Goal: Complete application form

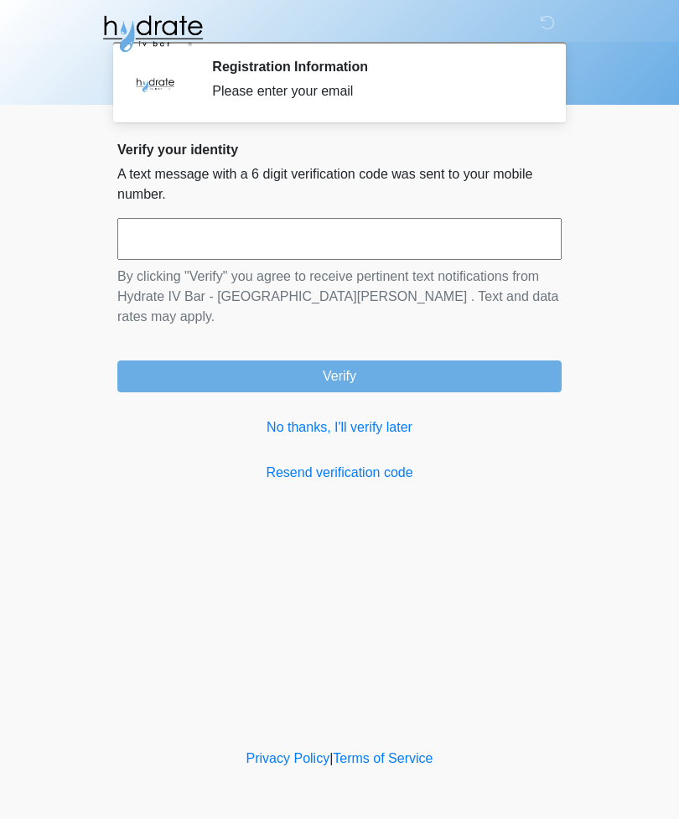
click at [505, 249] on input "text" at bounding box center [339, 239] width 444 height 42
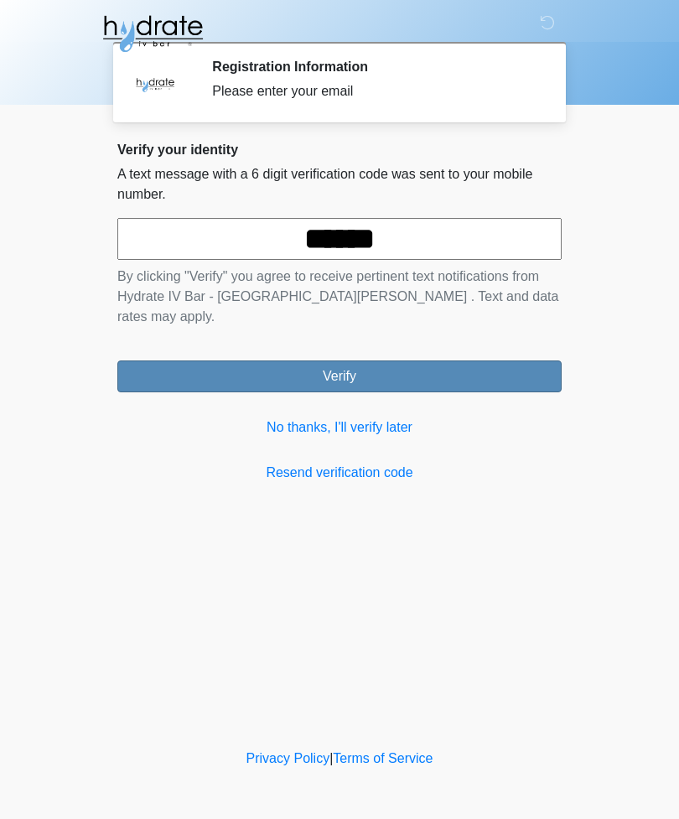
type input "******"
click at [365, 361] on button "Verify" at bounding box center [339, 377] width 444 height 32
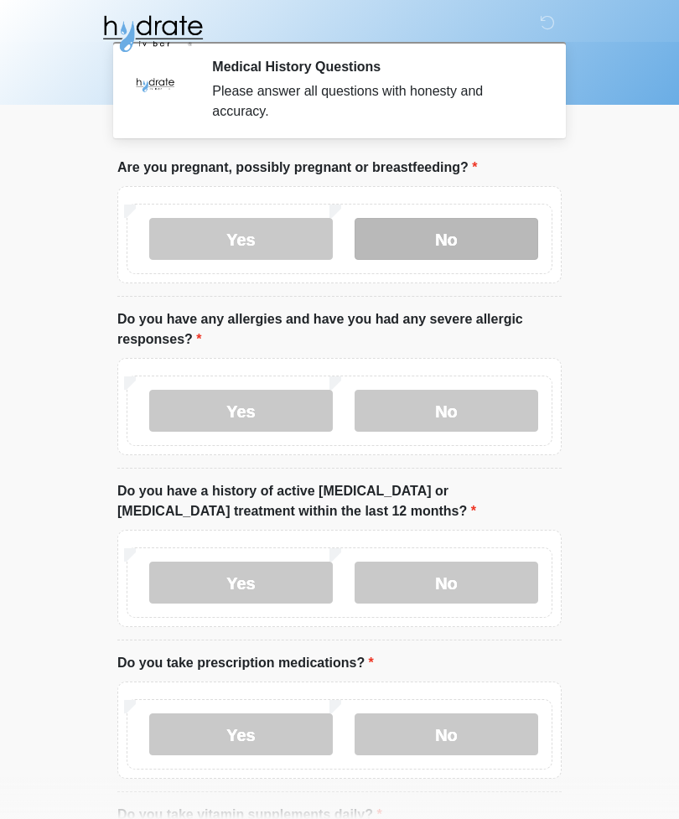
click at [493, 235] on label "No" at bounding box center [447, 239] width 184 height 42
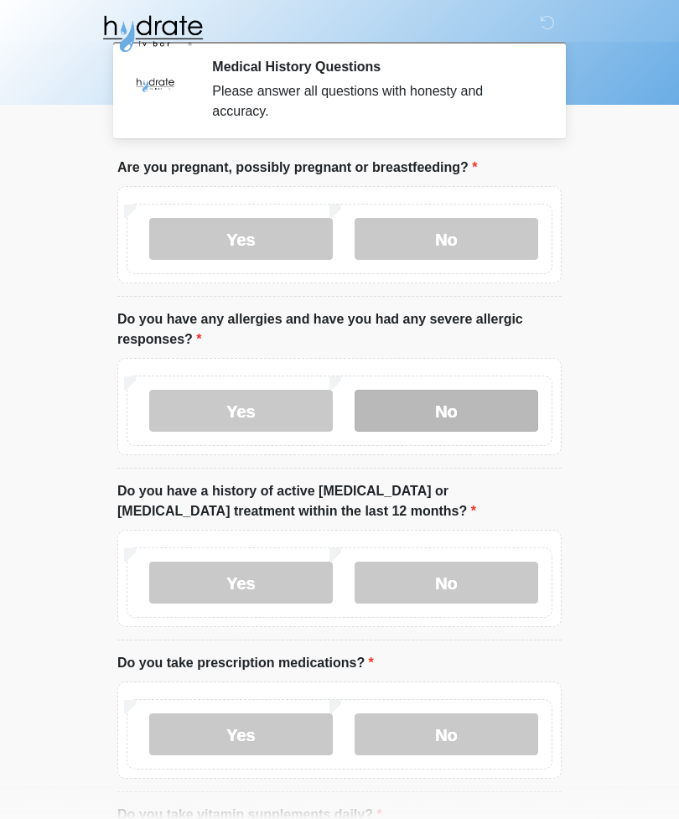
click at [482, 396] on label "No" at bounding box center [447, 411] width 184 height 42
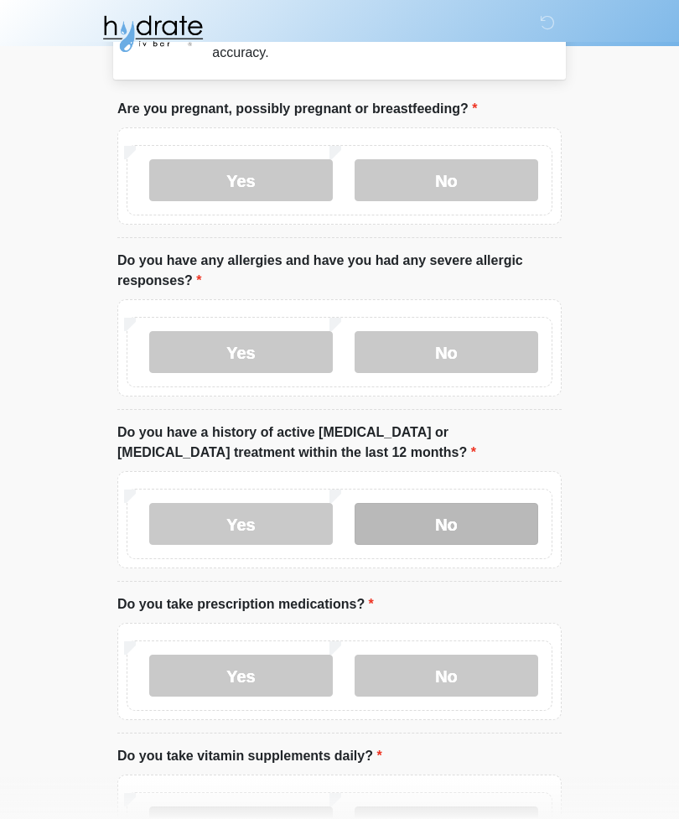
click at [494, 511] on label "No" at bounding box center [447, 524] width 184 height 42
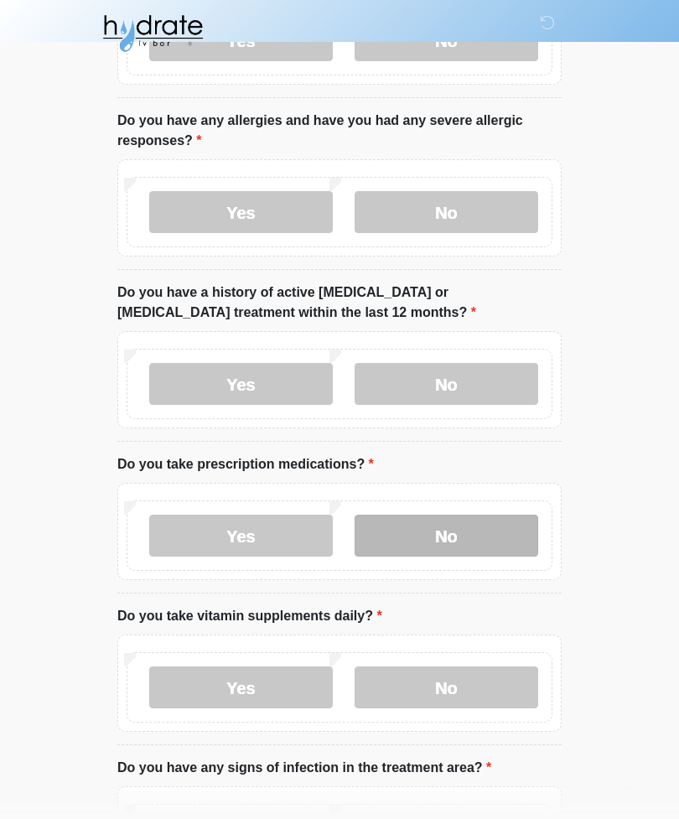
click at [480, 533] on label "No" at bounding box center [447, 537] width 184 height 42
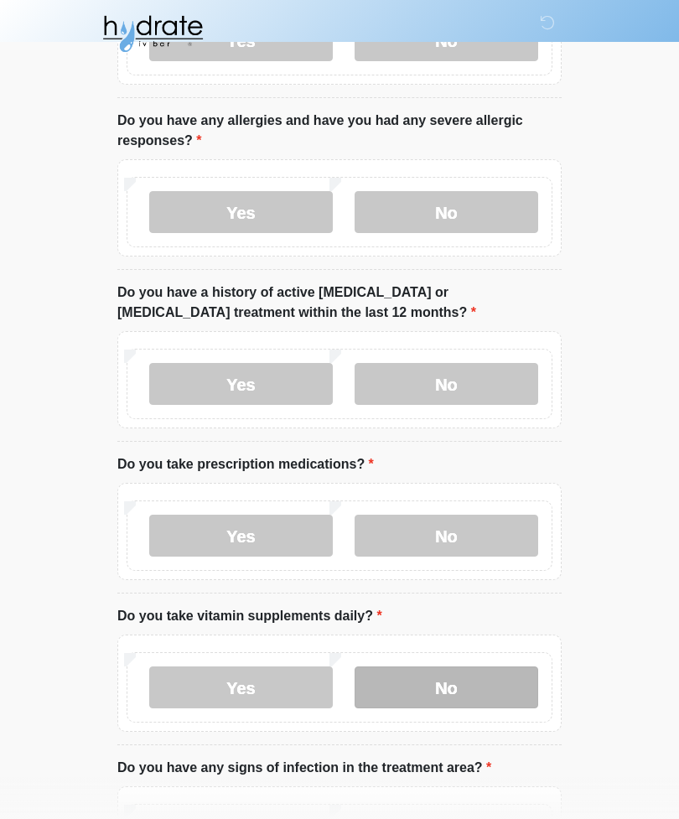
click at [470, 676] on label "No" at bounding box center [447, 688] width 184 height 42
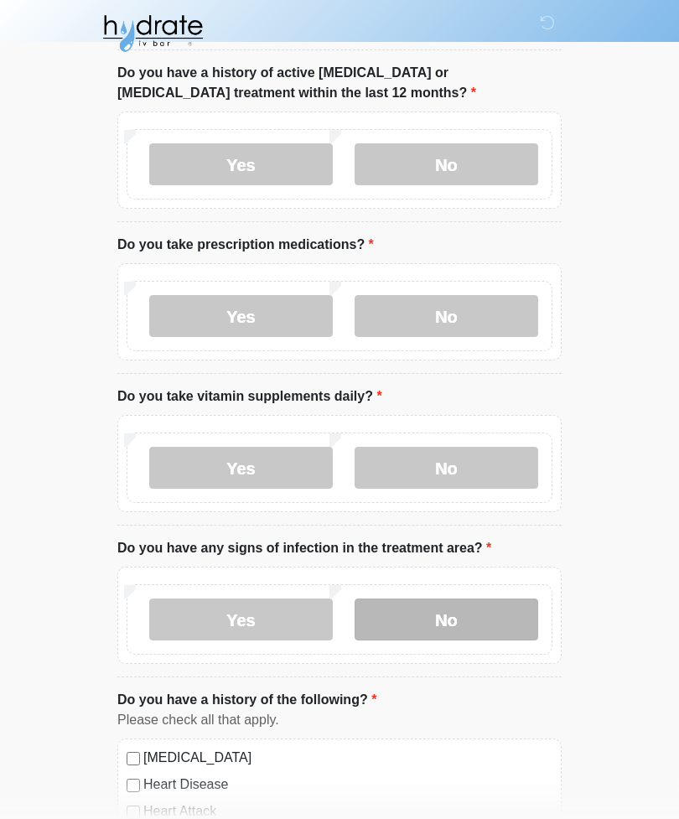
click at [489, 616] on label "No" at bounding box center [447, 621] width 184 height 42
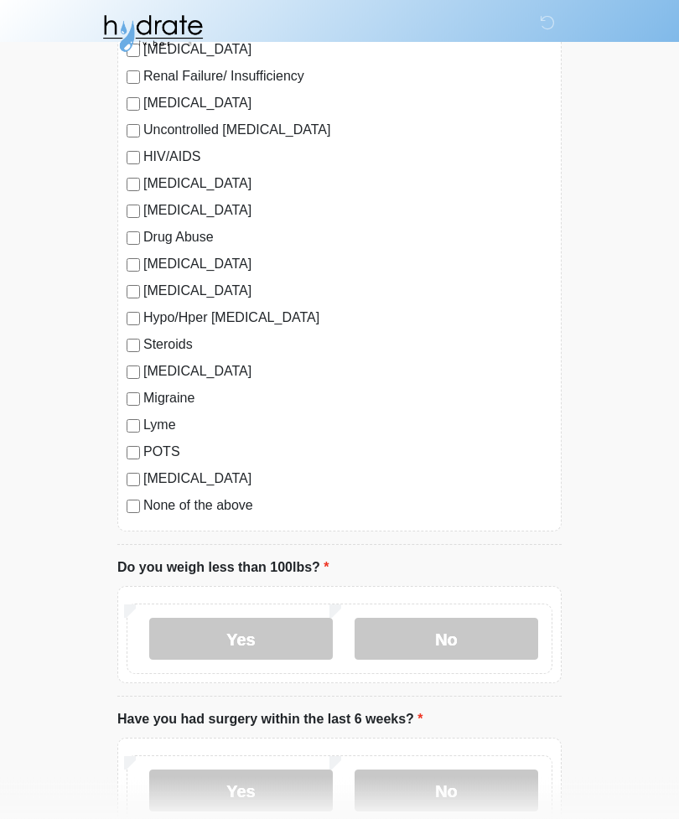
scroll to position [1529, 0]
click at [491, 635] on label "No" at bounding box center [447, 639] width 184 height 42
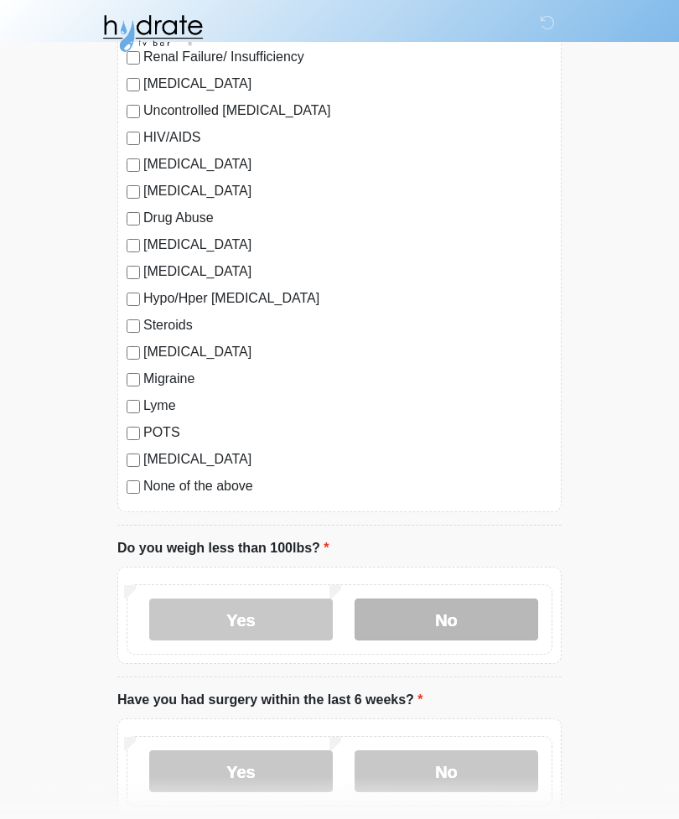
scroll to position [1638, 0]
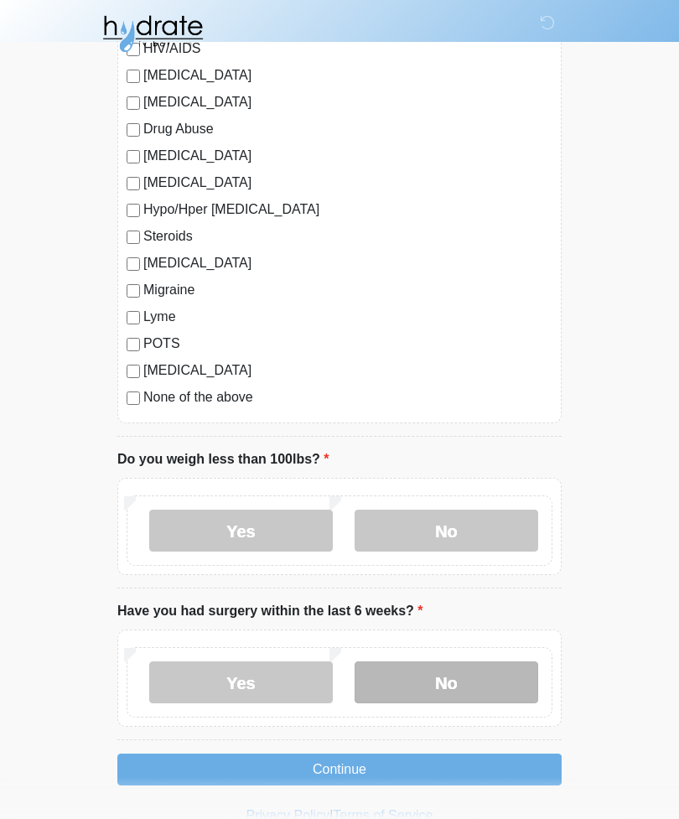
click at [487, 674] on label "No" at bounding box center [447, 683] width 184 height 42
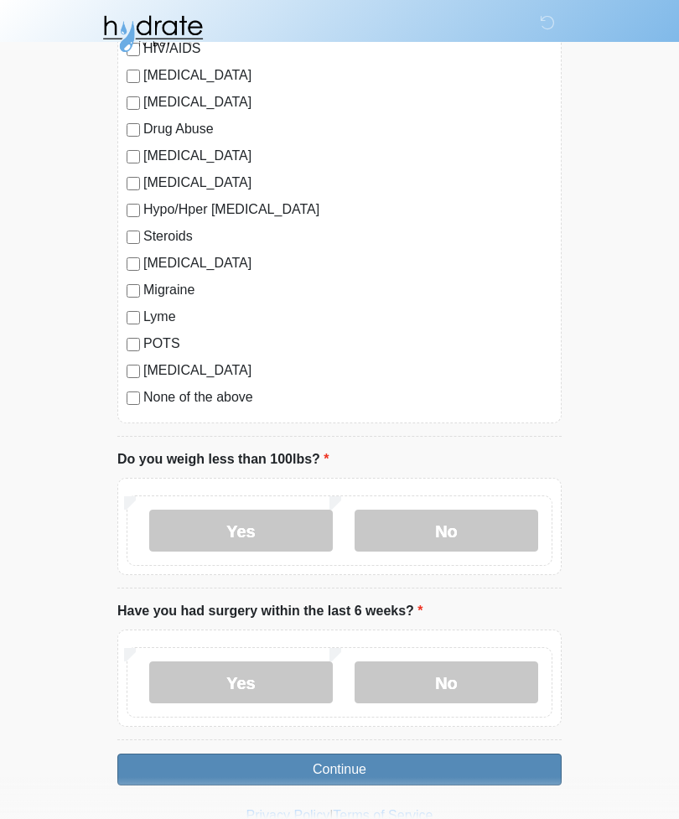
click at [442, 760] on button "Continue" at bounding box center [339, 770] width 444 height 32
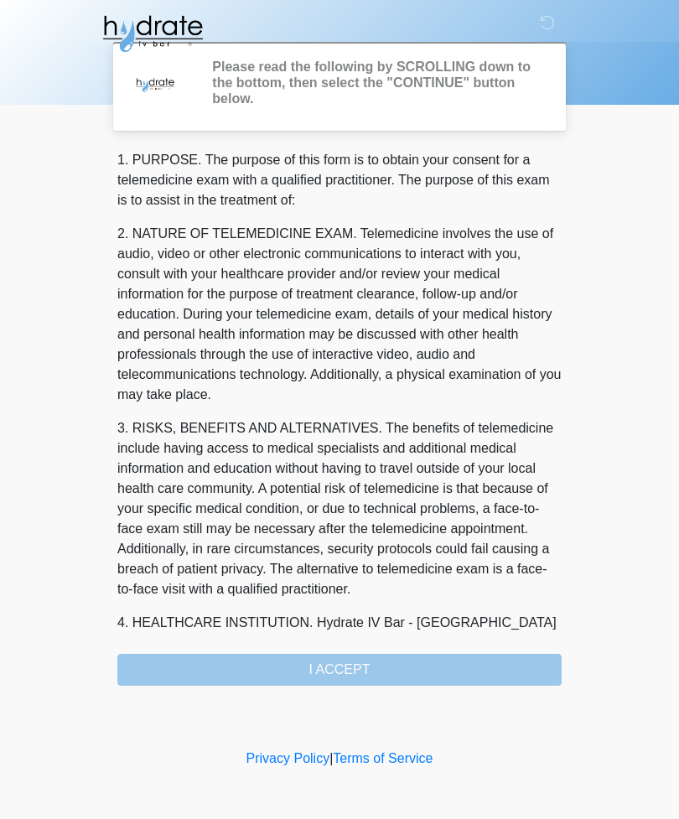
scroll to position [0, 0]
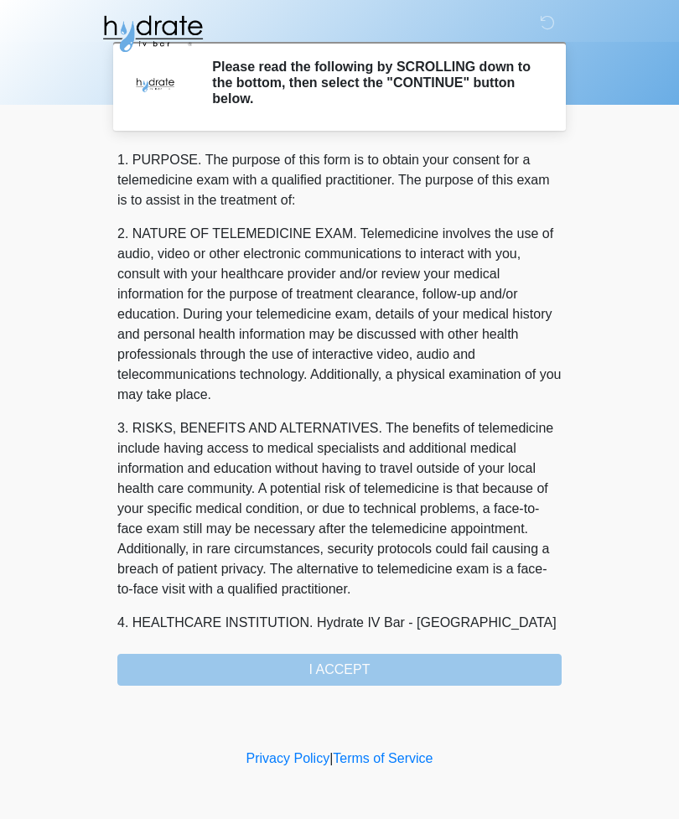
click at [459, 666] on div "1. PURPOSE. The purpose of this form is to obtain your consent for a telemedici…" at bounding box center [339, 418] width 444 height 536
click at [395, 666] on div "1. PURPOSE. The purpose of this form is to obtain your consent for a telemedici…" at bounding box center [339, 418] width 444 height 536
click at [393, 664] on div "1. PURPOSE. The purpose of this form is to obtain your consent for a telemedici…" at bounding box center [339, 418] width 444 height 536
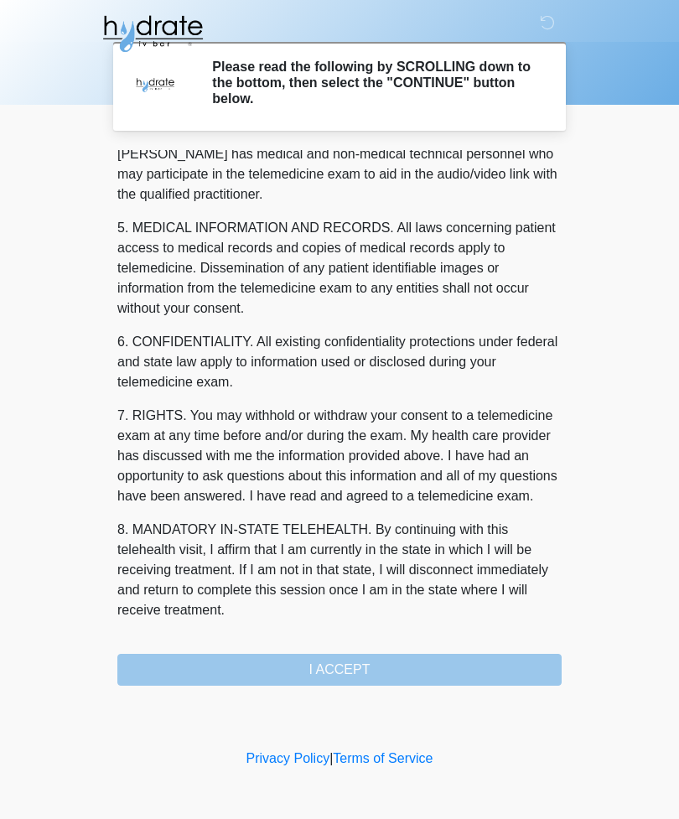
click at [408, 659] on div "1. PURPOSE. The purpose of this form is to obtain your consent for a telemedici…" at bounding box center [339, 418] width 444 height 536
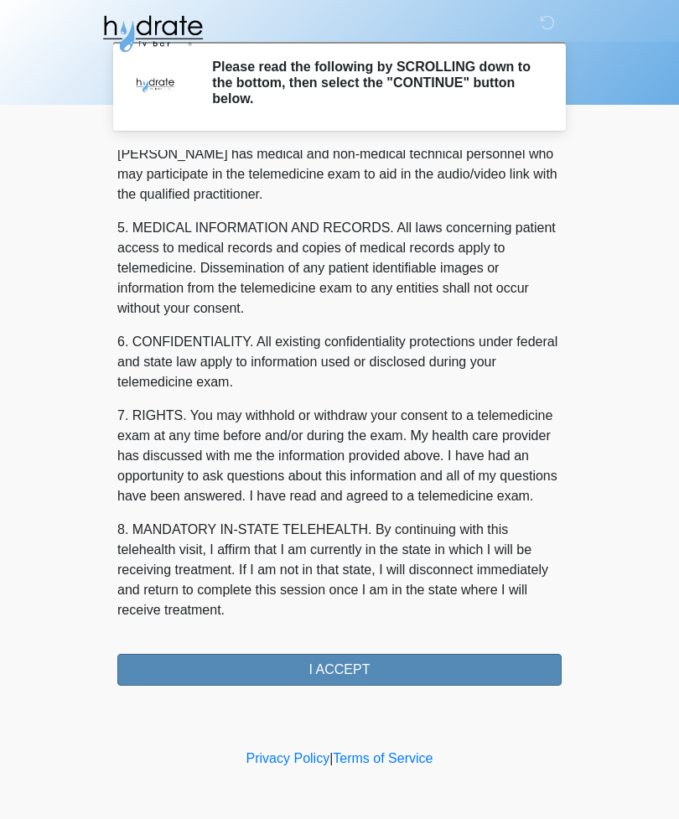
click at [428, 666] on button "I ACCEPT" at bounding box center [339, 670] width 444 height 32
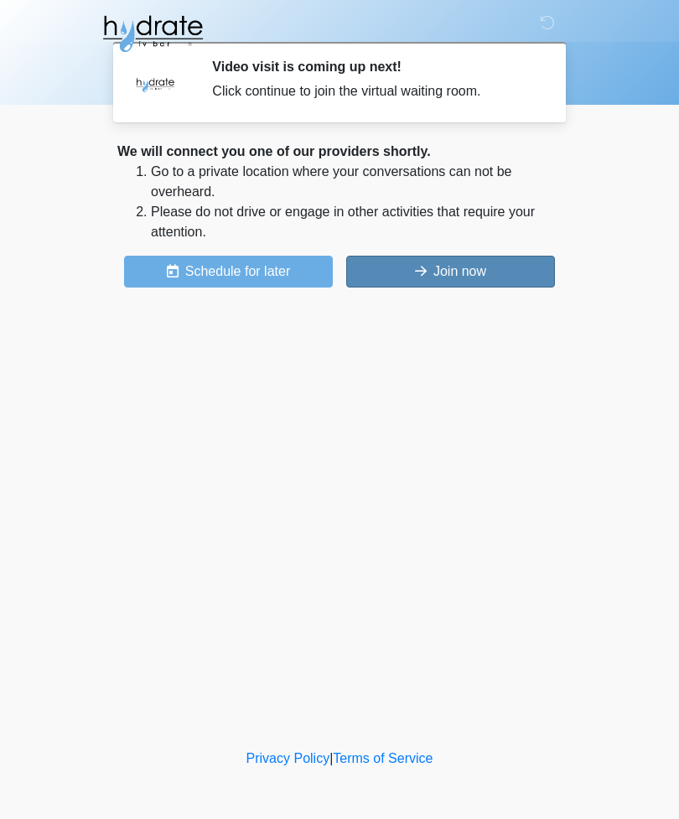
click at [502, 280] on button "Join now" at bounding box center [450, 272] width 209 height 32
